Goal: Information Seeking & Learning: Understand process/instructions

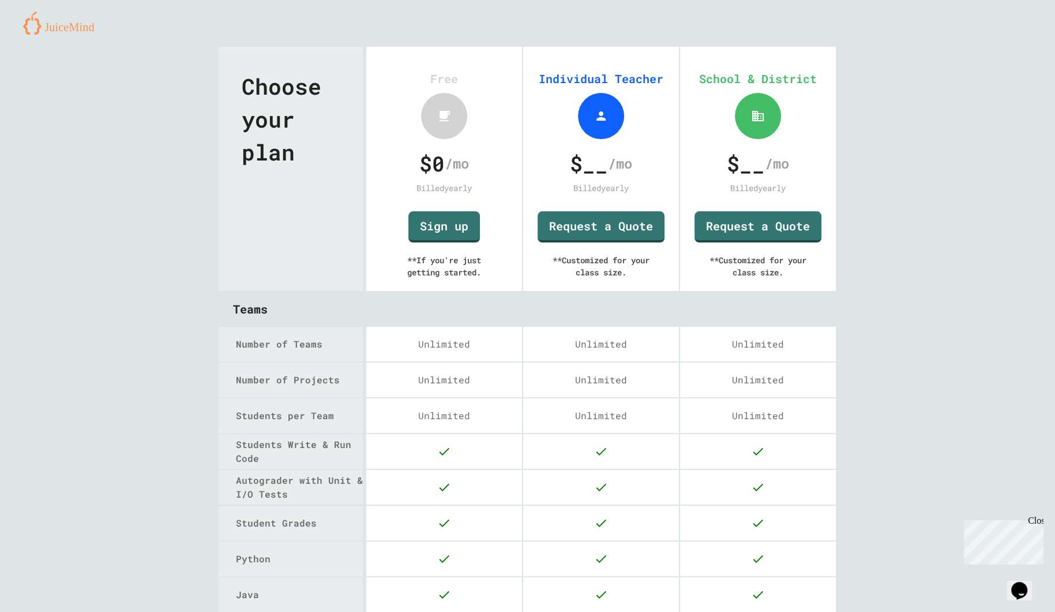
click at [46, 14] on img at bounding box center [63, 23] width 80 height 23
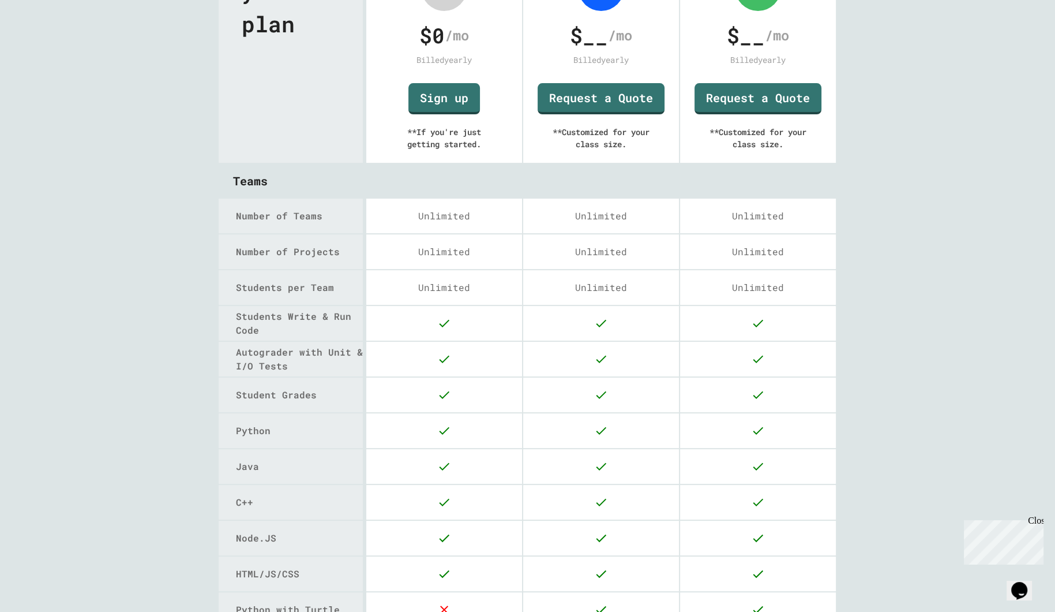
scroll to position [58, 0]
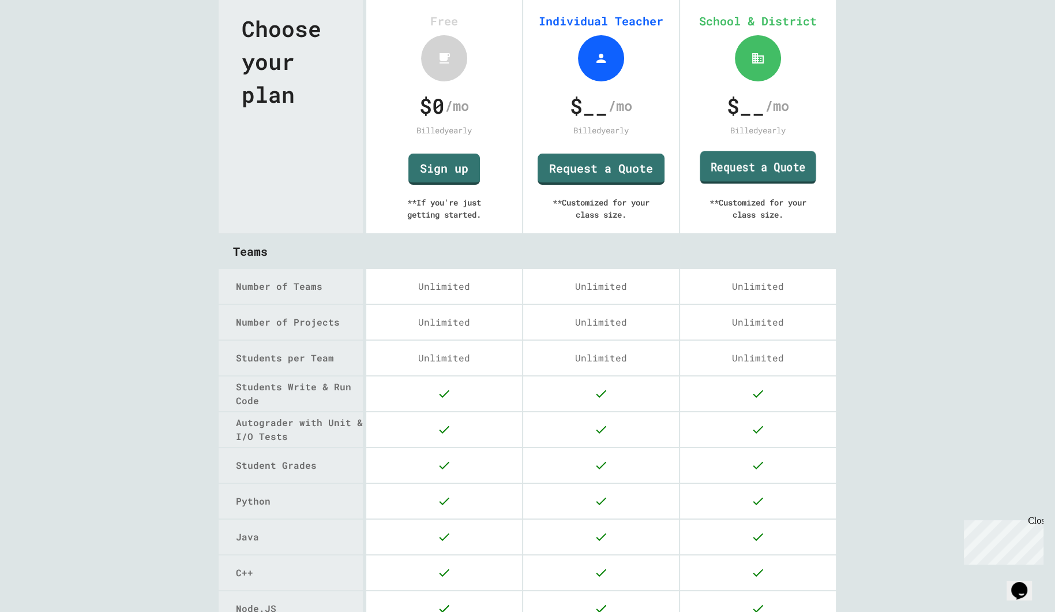
click at [739, 173] on link "Request a Quote" at bounding box center [758, 167] width 116 height 33
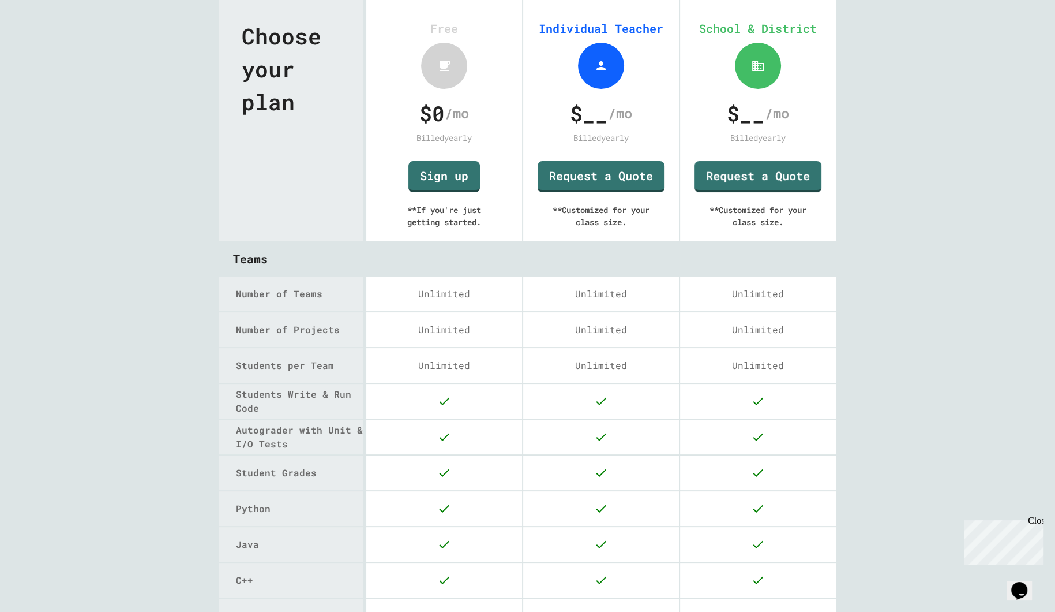
scroll to position [0, 0]
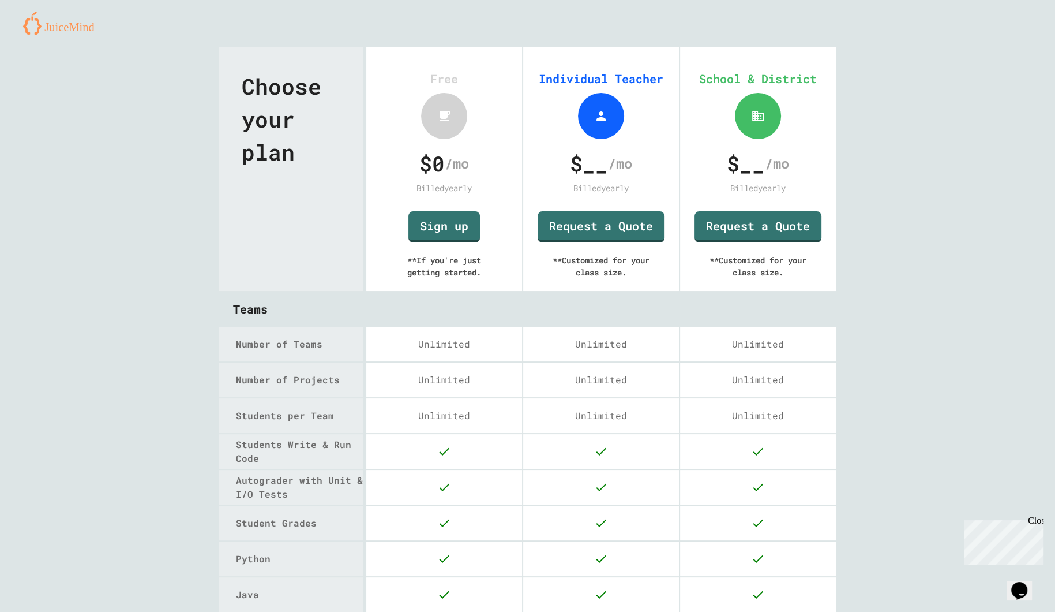
click at [58, 32] on img at bounding box center [63, 23] width 80 height 23
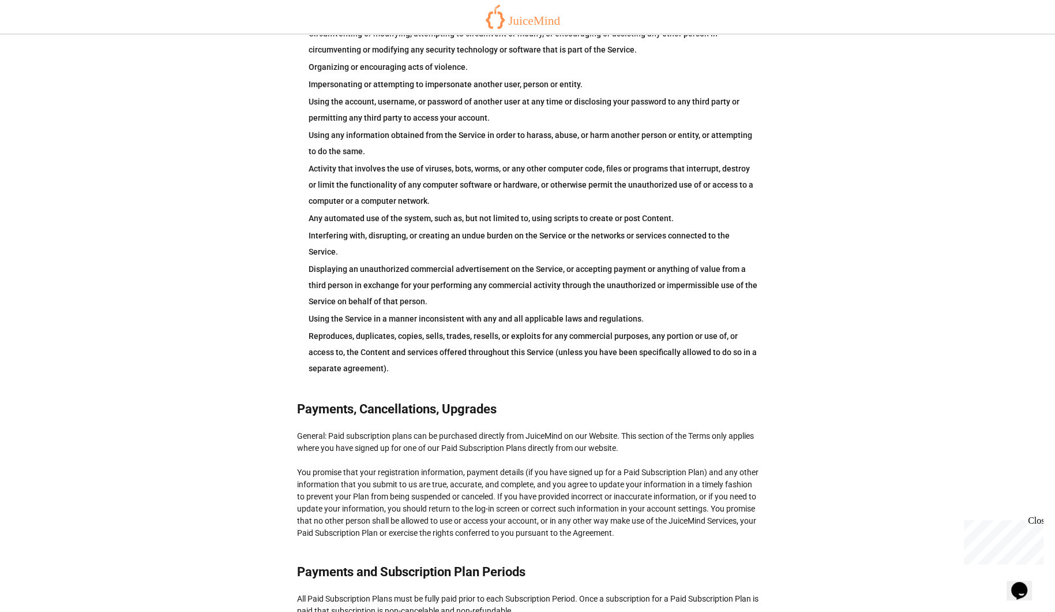
scroll to position [808, 0]
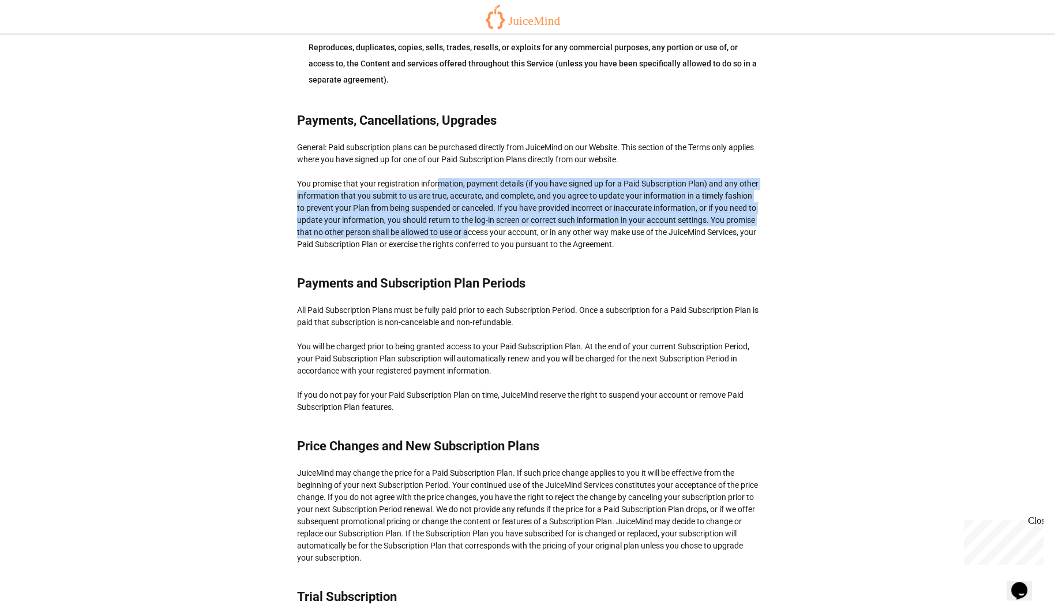
drag, startPoint x: 448, startPoint y: 188, endPoint x: 464, endPoint y: 215, distance: 30.8
click at [464, 214] on div "General: Paid subscription plans can be purchased directly from JuiceMind on ou…" at bounding box center [528, 195] width 462 height 109
click at [464, 215] on div "General: Paid subscription plans can be purchased directly from JuiceMind on ou…" at bounding box center [528, 195] width 462 height 109
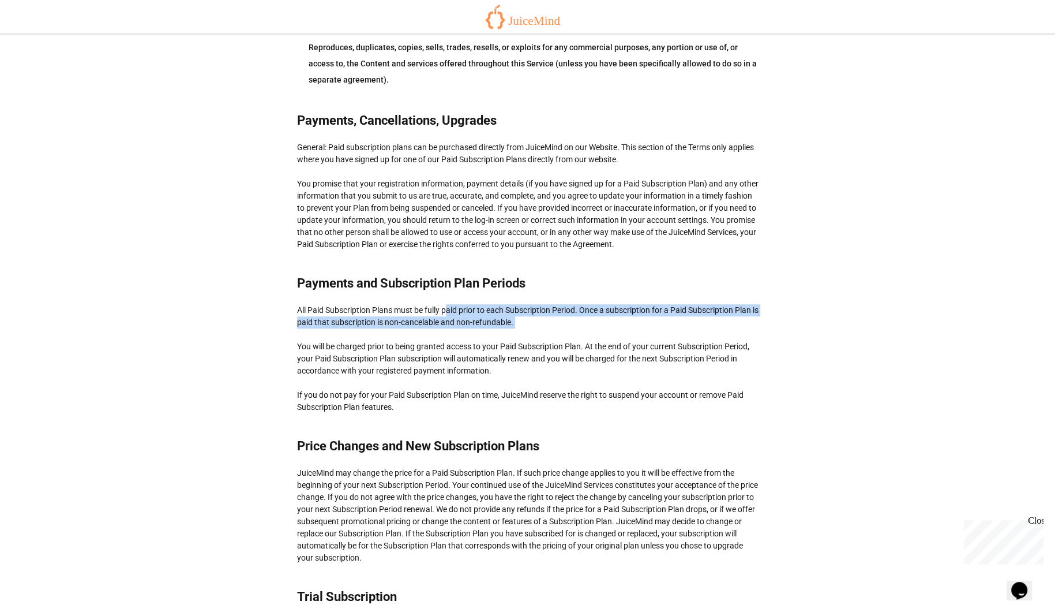
drag, startPoint x: 451, startPoint y: 283, endPoint x: 469, endPoint y: 323, distance: 43.1
click at [469, 323] on div "Terms of service Last Updated: [DATE] The JuiceMind website ("Service") is a ho…" at bounding box center [528, 400] width 462 height 2347
click at [469, 323] on div "All Paid Subscription Plans must be fully paid prior to each Subscription Perio…" at bounding box center [528, 358] width 462 height 109
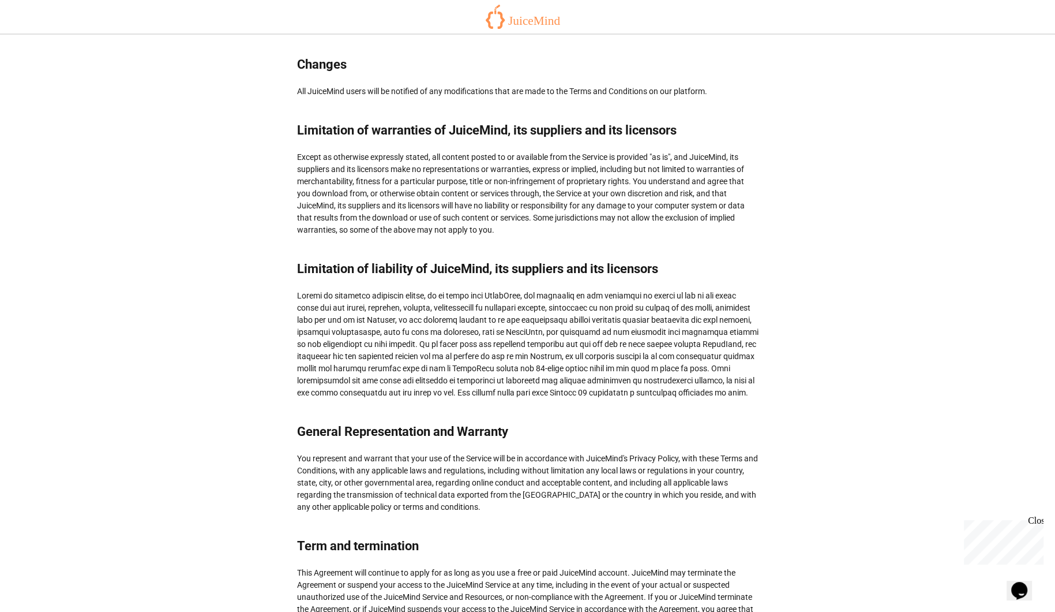
scroll to position [1754, 0]
